Goal: Task Accomplishment & Management: Use online tool/utility

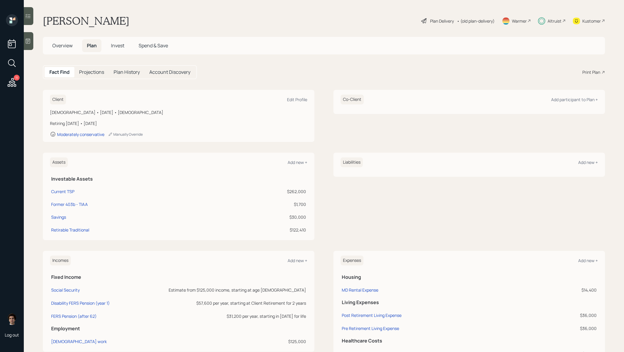
click at [432, 23] on div "Plan Delivery" at bounding box center [442, 21] width 24 height 6
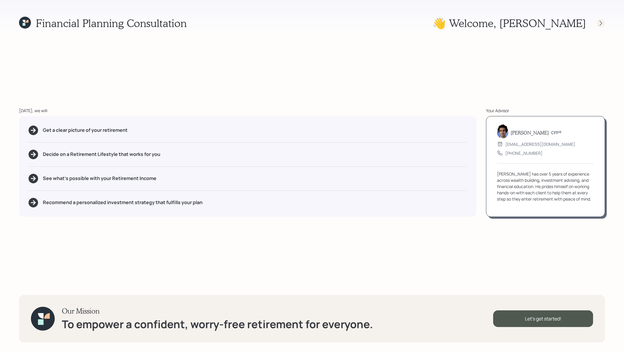
click at [599, 22] on icon at bounding box center [601, 23] width 6 height 6
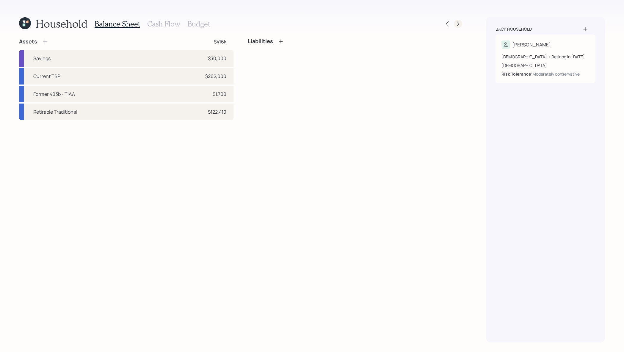
click at [457, 22] on icon at bounding box center [458, 23] width 2 height 5
